Goal: Information Seeking & Learning: Learn about a topic

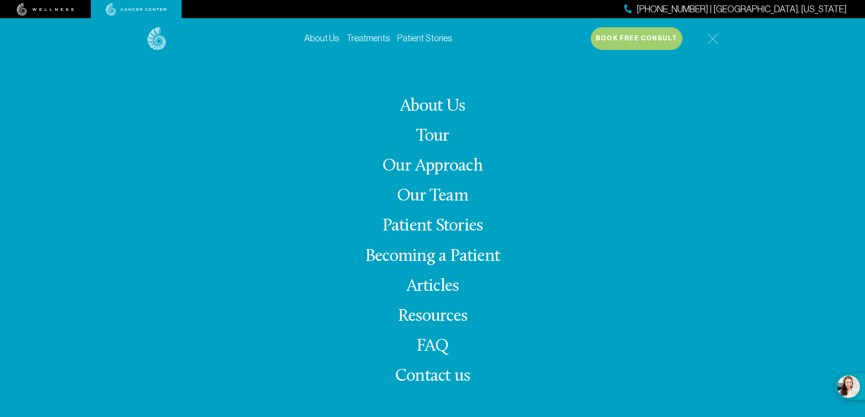
drag, startPoint x: 144, startPoint y: 15, endPoint x: 145, endPoint y: 9, distance: 6.4
click at [145, 9] on div at bounding box center [136, 9] width 91 height 18
click at [145, 9] on img at bounding box center [136, 9] width 61 height 13
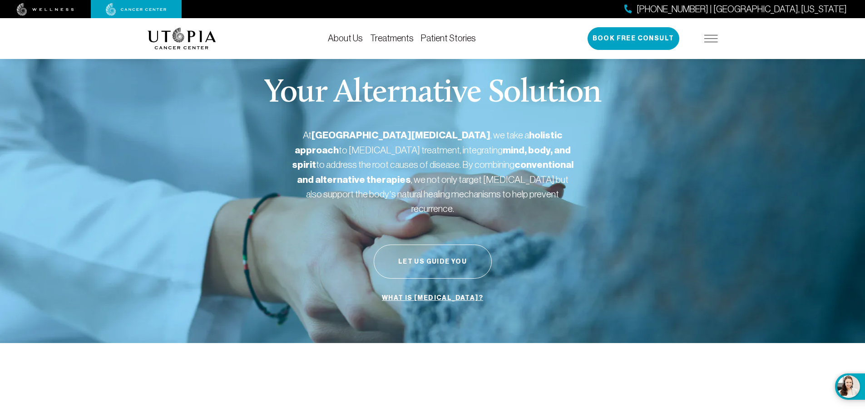
click at [89, 135] on section "Your Alternative Solution At [GEOGRAPHIC_DATA][MEDICAL_DATA] , we take a holist…" at bounding box center [432, 192] width 865 height 303
click at [156, 36] on img at bounding box center [182, 39] width 69 height 22
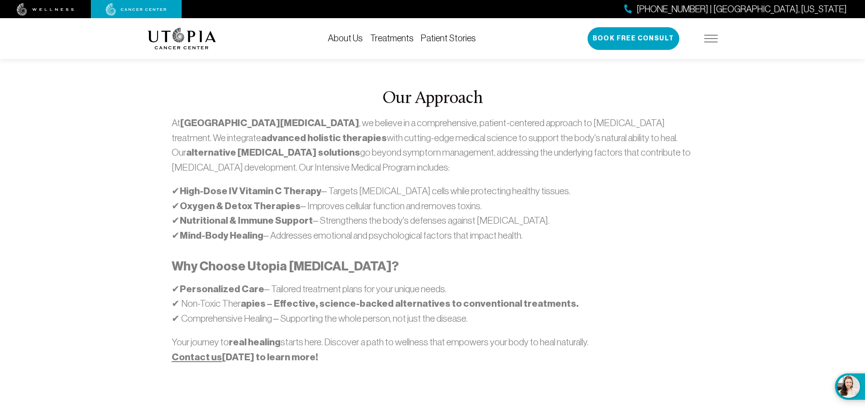
scroll to position [500, 0]
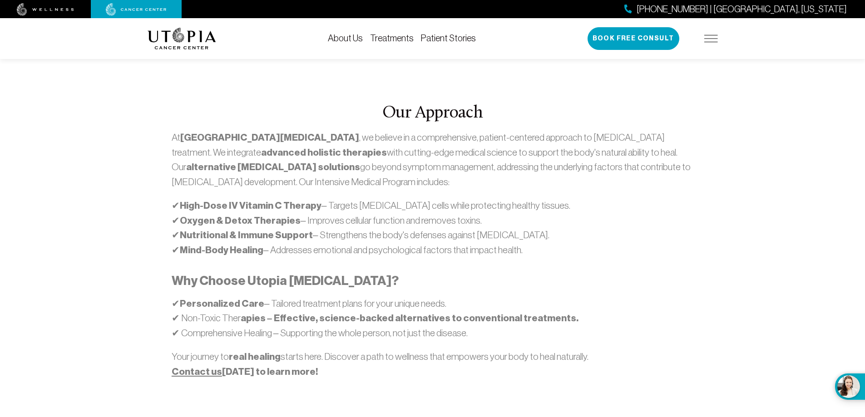
click at [384, 45] on div "About Us Treatments Patient Stories [PHONE_NUMBER] | [GEOGRAPHIC_DATA], [US_STA…" at bounding box center [433, 38] width 571 height 41
click at [385, 44] on div "About Us Treatments Patient Stories [PHONE_NUMBER] | [GEOGRAPHIC_DATA], [US_STA…" at bounding box center [433, 38] width 571 height 41
click at [382, 37] on link "Treatments" at bounding box center [392, 38] width 44 height 10
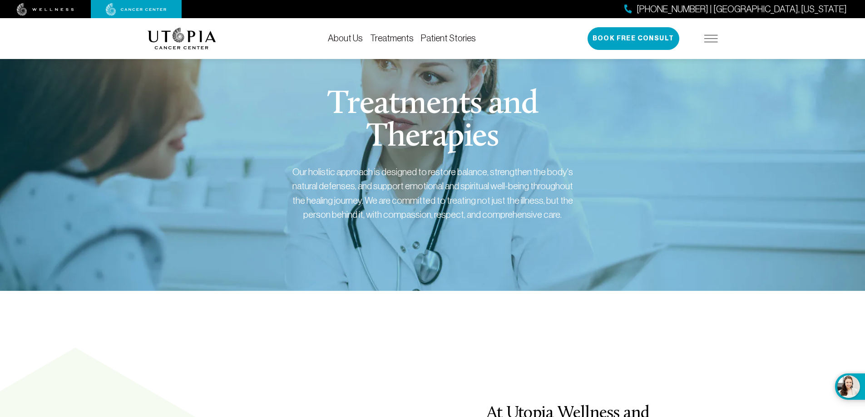
click at [395, 42] on link "Treatments" at bounding box center [392, 38] width 44 height 10
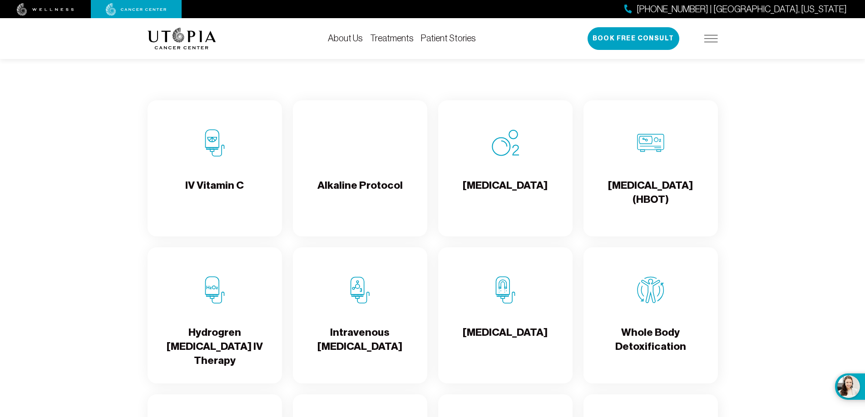
scroll to position [954, 0]
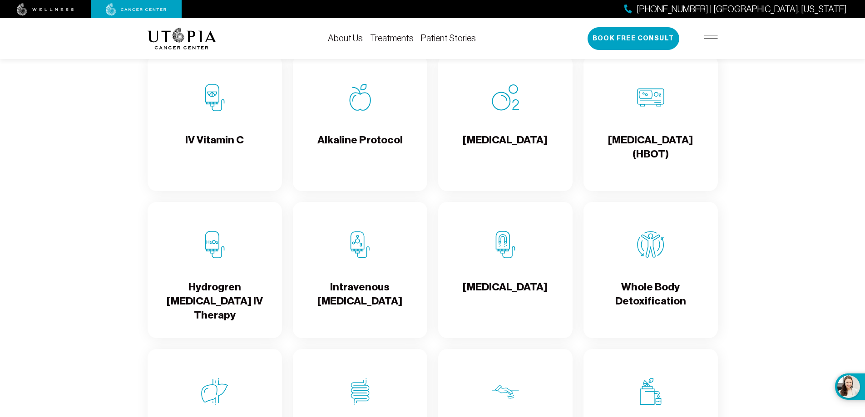
click at [256, 103] on div "IV Vitamin C" at bounding box center [215, 123] width 134 height 136
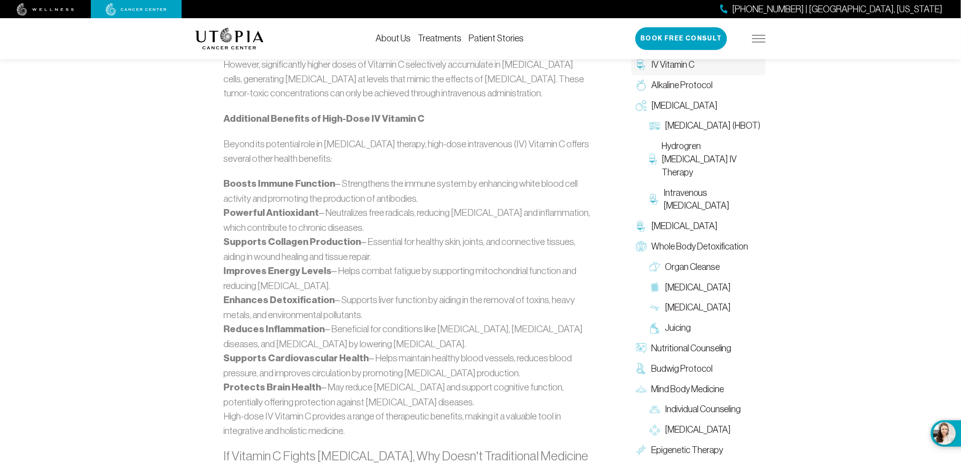
scroll to position [721, 0]
